Goal: Check status: Check status

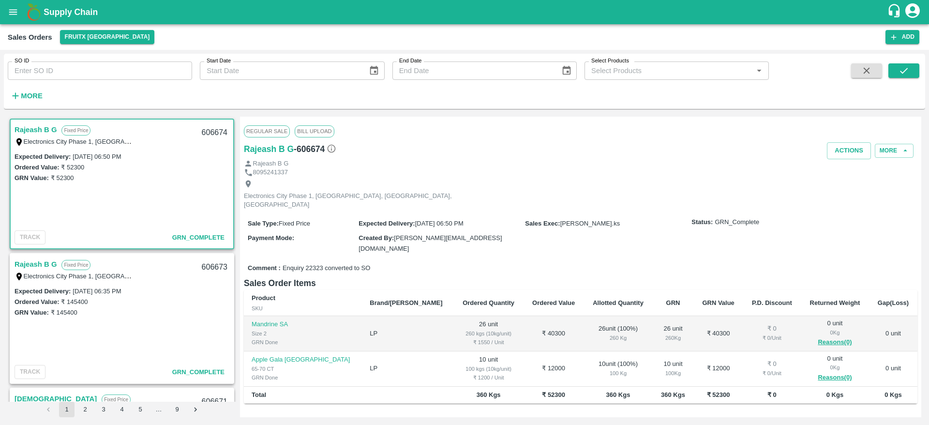
scroll to position [2, 0]
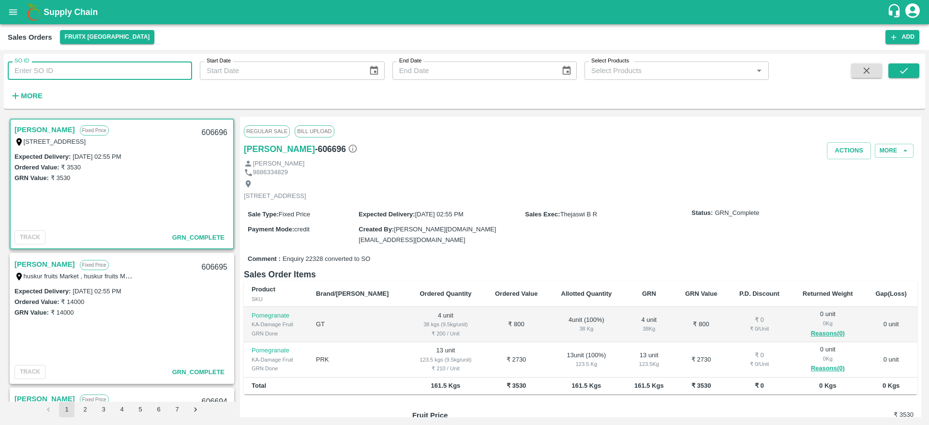
click at [115, 77] on input "SO ID" at bounding box center [100, 70] width 184 height 18
paste input "606170"
type input "606170"
click at [902, 64] on button "submit" at bounding box center [904, 70] width 31 height 15
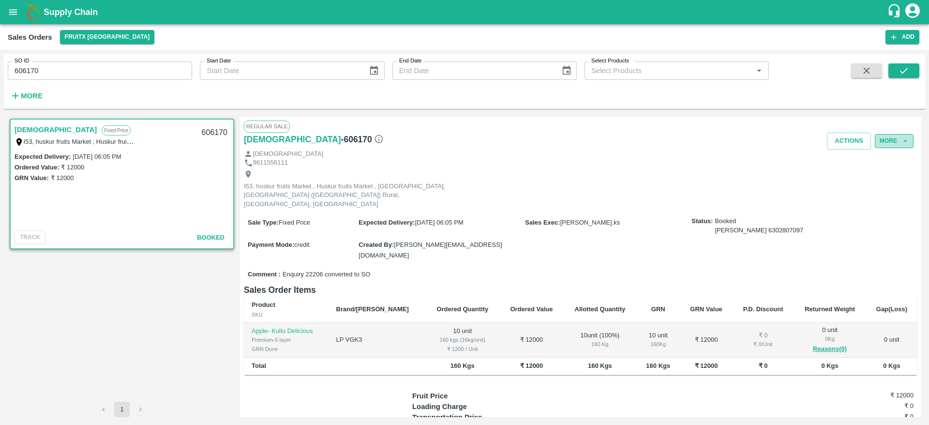
click at [884, 146] on button "More" at bounding box center [894, 141] width 39 height 14
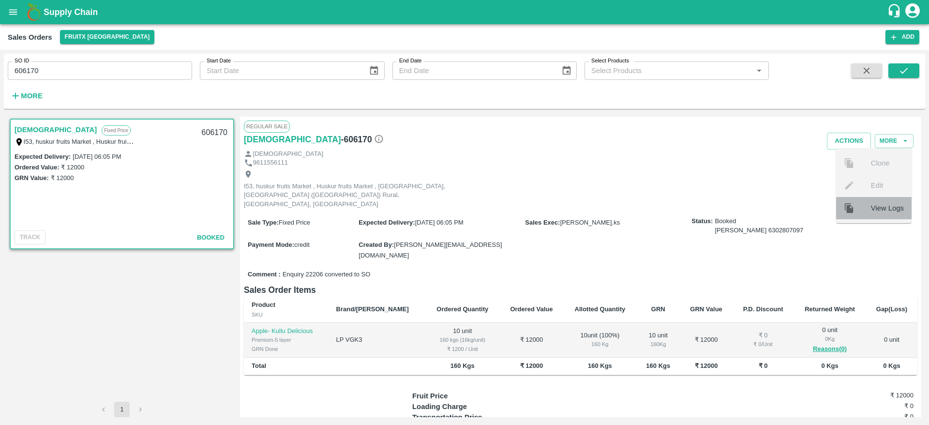
click at [896, 213] on div "View Logs" at bounding box center [874, 208] width 76 height 22
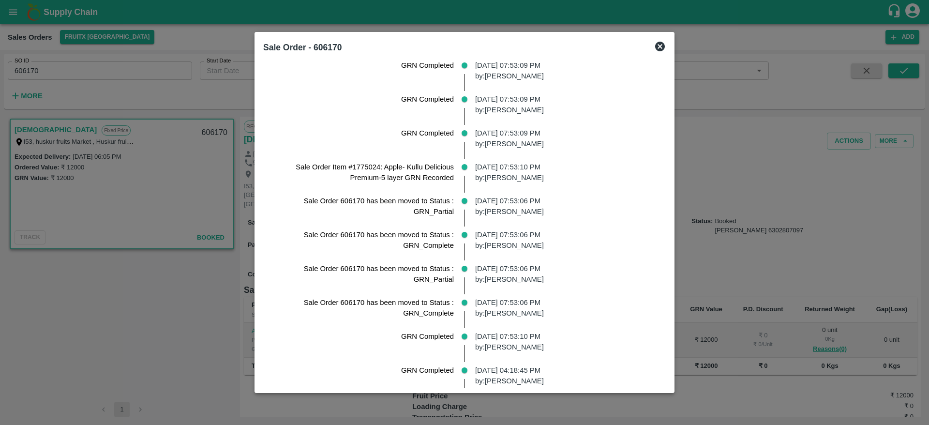
scroll to position [573, 0]
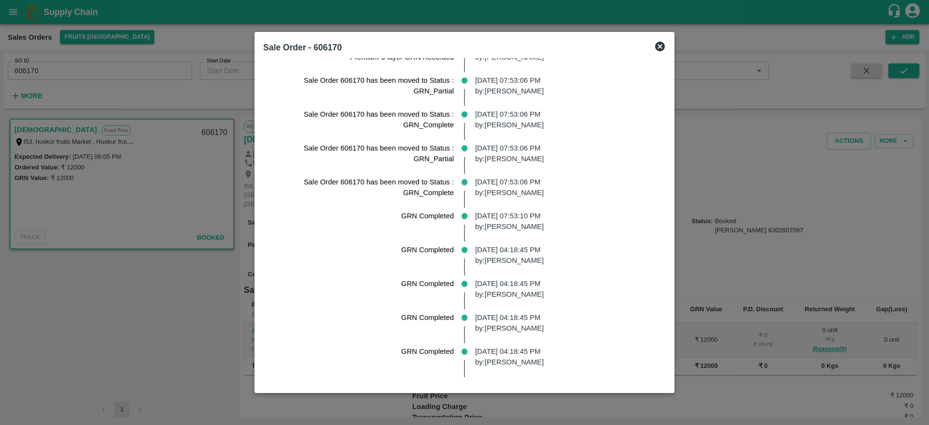
click at [665, 46] on icon at bounding box center [660, 47] width 10 height 10
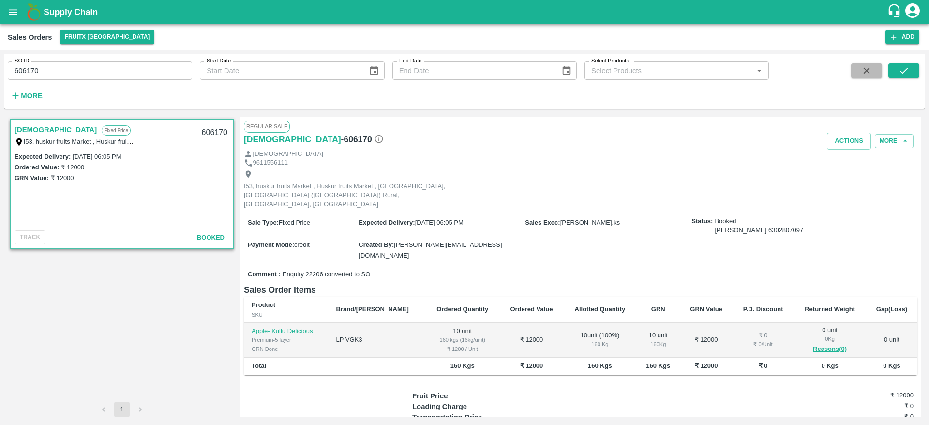
click at [866, 77] on button "button" at bounding box center [866, 70] width 31 height 15
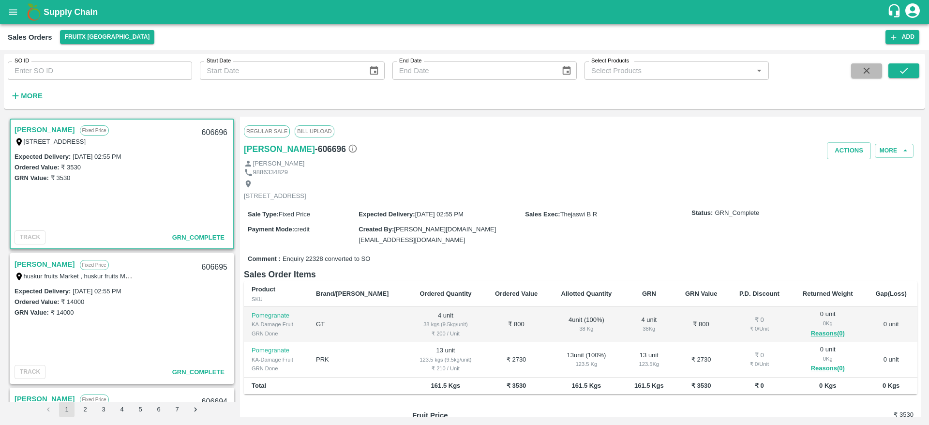
click at [868, 66] on icon "button" at bounding box center [867, 70] width 11 height 11
